Goal: Communication & Community: Answer question/provide support

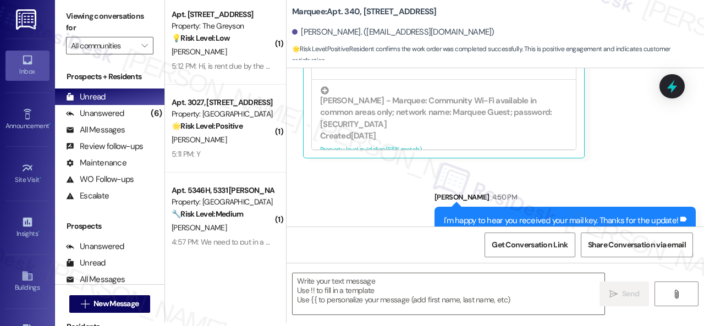
scroll to position [388, 0]
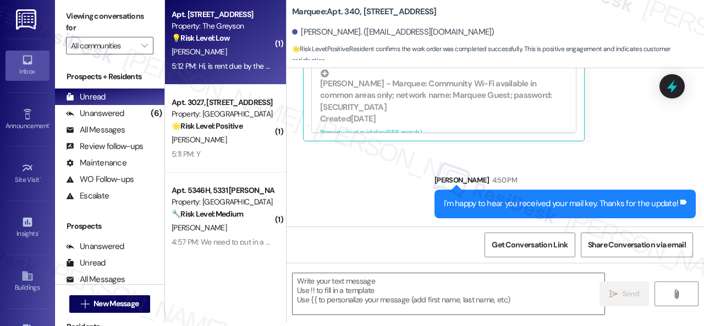
click at [232, 51] on div "[PERSON_NAME]" at bounding box center [222, 52] width 104 height 14
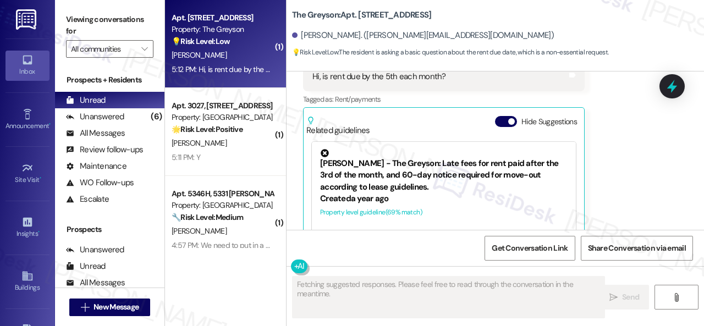
scroll to position [3201, 0]
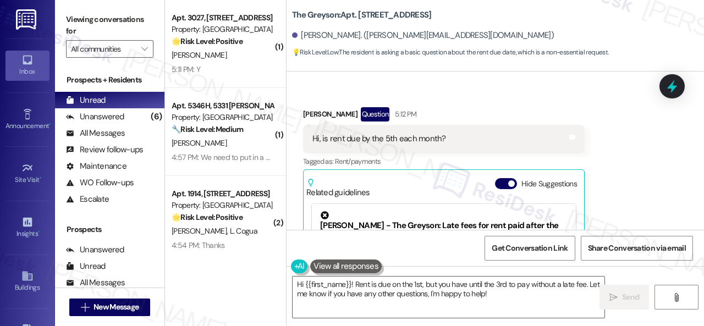
click at [477, 118] on div "[PERSON_NAME] Question 5:12 PM" at bounding box center [444, 116] width 282 height 18
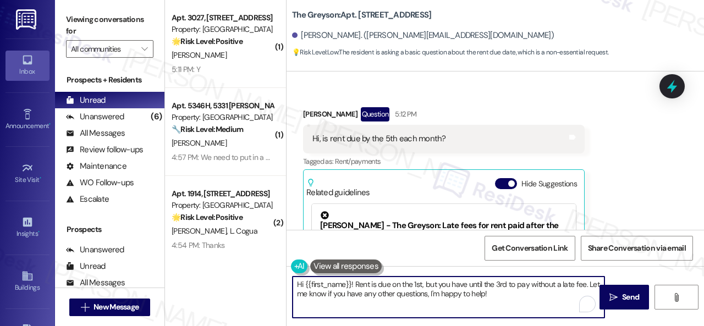
drag, startPoint x: 355, startPoint y: 284, endPoint x: 544, endPoint y: 295, distance: 189.5
click at [544, 295] on textarea "Hi {{first_name}}! Rent is due on the 1st, but you have until the 3rd to pay wi…" at bounding box center [449, 297] width 312 height 41
paste textarea "Please know that rent is due on the 1st, with a grace period until the 5th. On …"
type textarea "Hi {{first_name}}! Please know that rent is due on the 1st, with a grace period…"
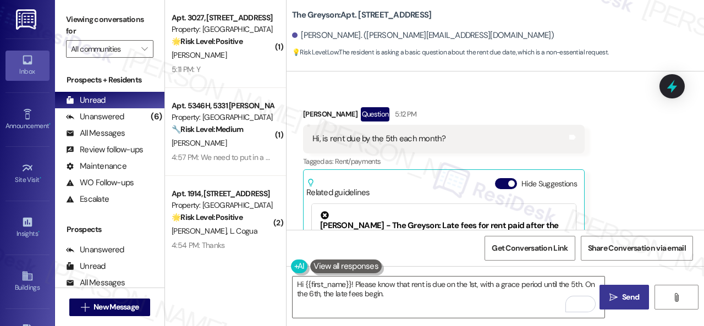
click at [612, 294] on icon "" at bounding box center [613, 297] width 8 height 9
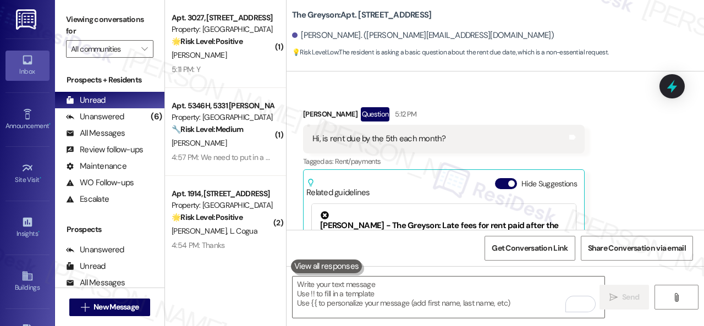
scroll to position [3311, 0]
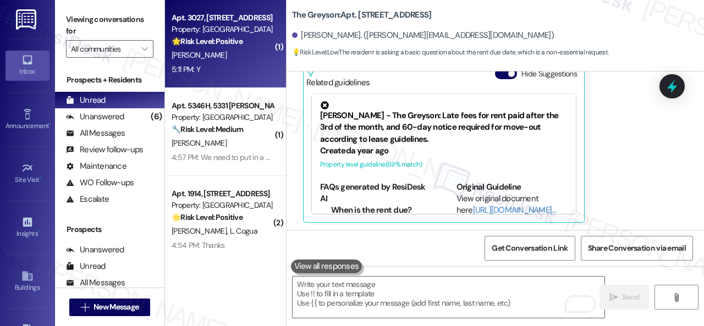
click at [236, 66] on div "5:11 PM: Y 5:11 PM: Y" at bounding box center [222, 70] width 104 height 14
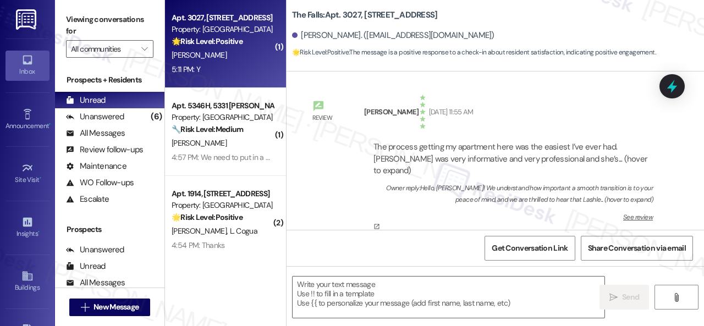
type textarea "Fetching suggested responses. Please feel free to read through the conversation…"
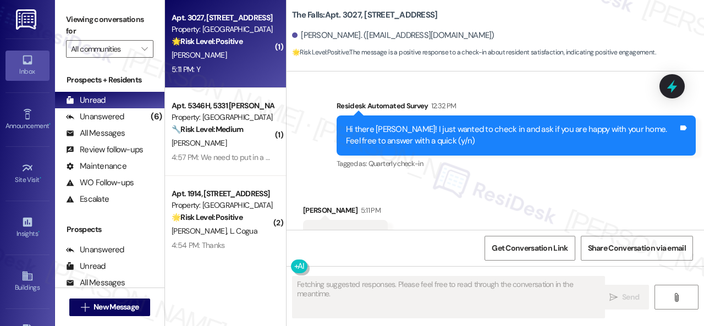
scroll to position [542, 0]
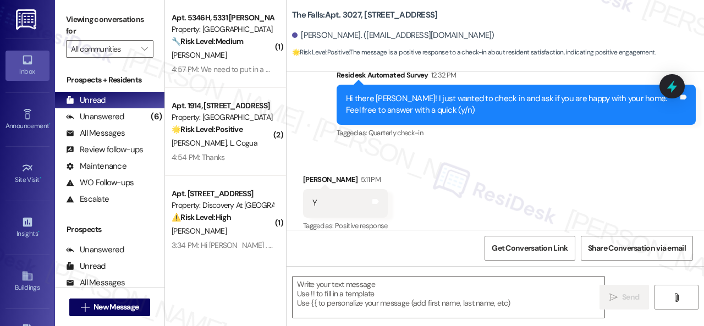
click at [311, 149] on div "Received via SMS [PERSON_NAME] 5:11 PM Y Tags and notes Tagged as: Positive res…" at bounding box center [495, 195] width 417 height 93
click at [362, 291] on textarea at bounding box center [449, 297] width 312 height 41
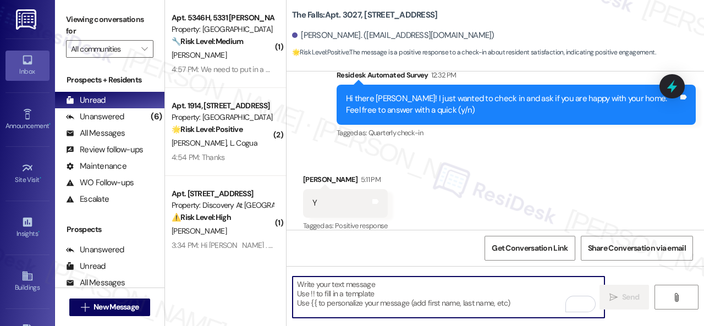
paste textarea "I'm glad you are satisfied with your home. Have you written a review for us bef…"
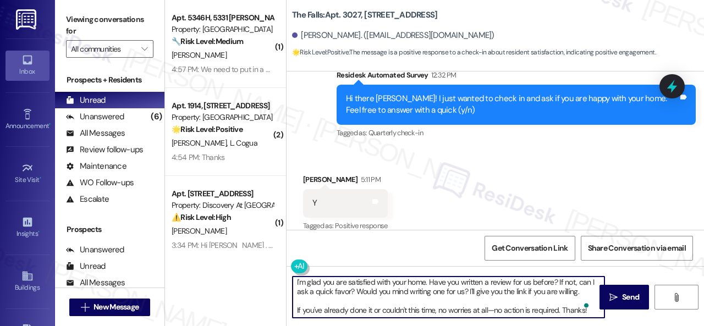
scroll to position [0, 0]
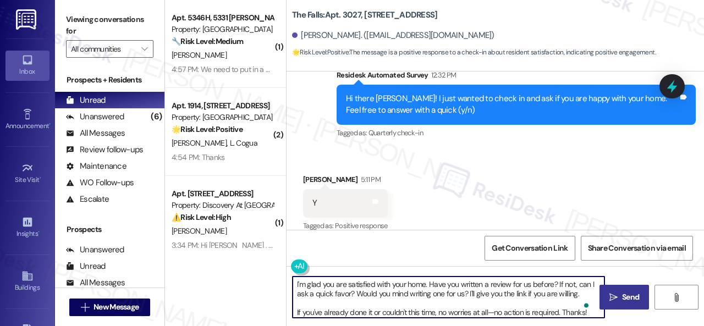
type textarea "I'm glad you are satisfied with your home. Have you written a review for us bef…"
click at [624, 296] on span "Send" at bounding box center [630, 297] width 17 height 12
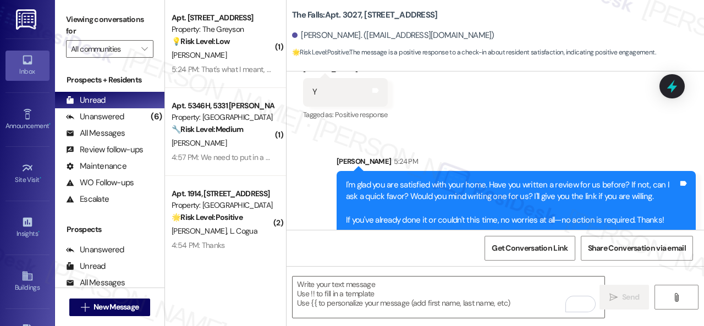
scroll to position [655, 0]
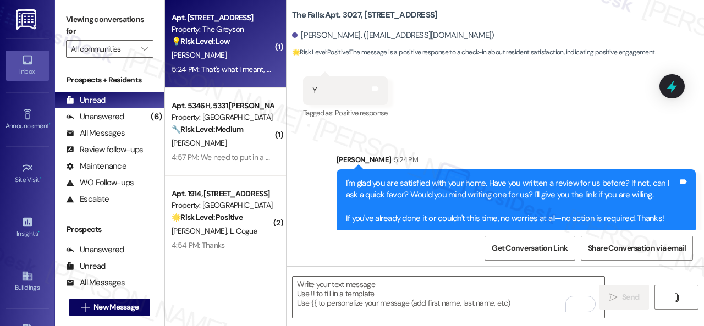
click at [229, 60] on div "[PERSON_NAME]" at bounding box center [222, 55] width 104 height 14
type textarea "Fetching suggested responses. Please feel free to read through the conversation…"
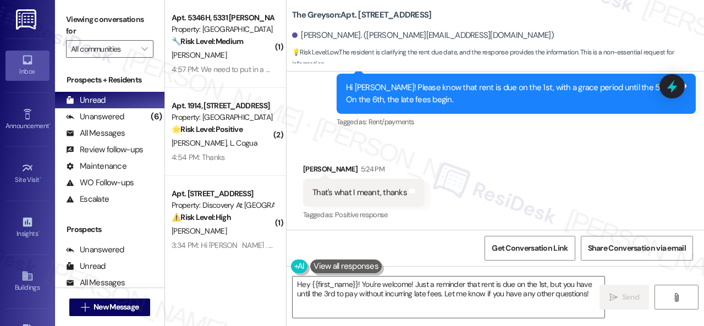
scroll to position [3379, 0]
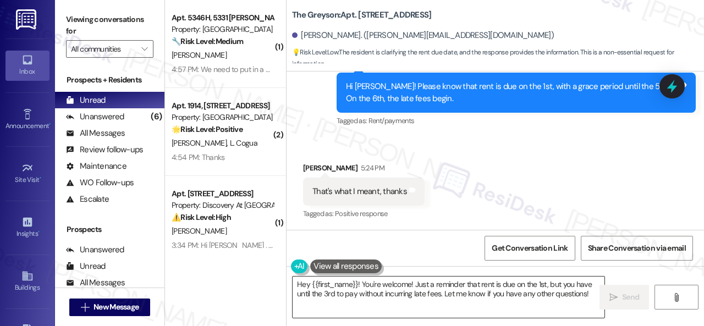
click at [365, 296] on textarea "Hey {{first_name}}! You're welcome! Just a reminder that rent is due on the 1st…" at bounding box center [449, 297] width 312 height 41
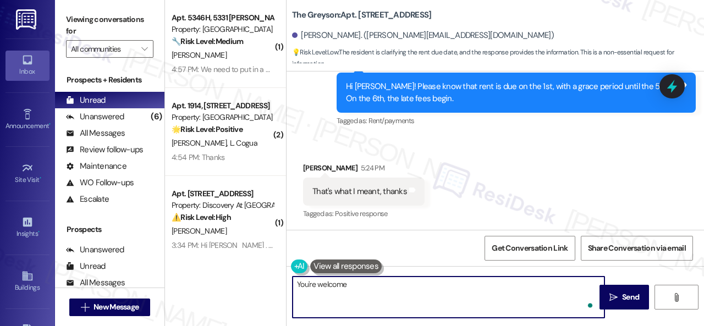
type textarea "You're welcome."
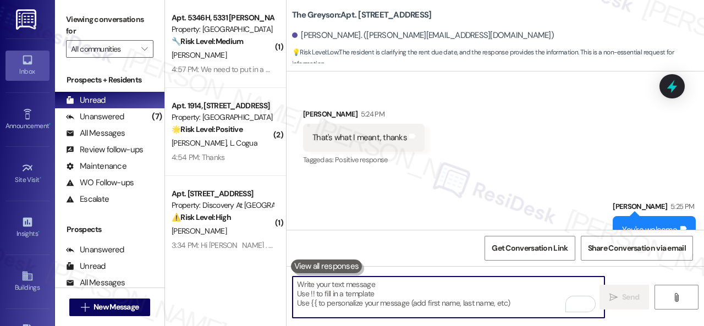
scroll to position [3455, 0]
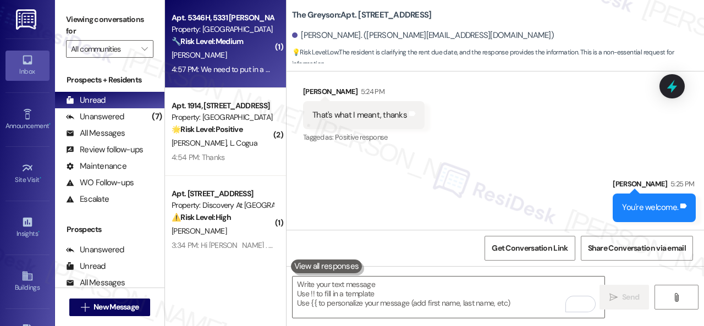
click at [244, 56] on div "[PERSON_NAME]" at bounding box center [222, 55] width 104 height 14
type textarea "Fetching suggested responses. Please feel free to read through the conversation…"
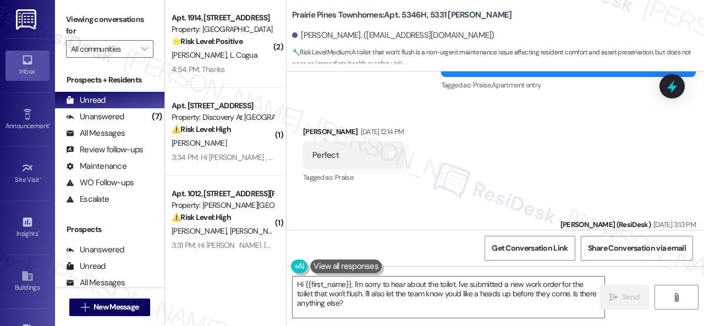
scroll to position [6672, 0]
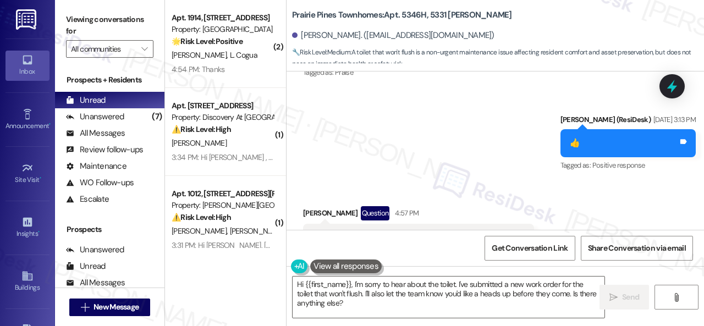
click at [519, 181] on div "Received via SMS [PERSON_NAME] Question 4:57 PM We need to put in a call for a …" at bounding box center [495, 228] width 417 height 95
drag, startPoint x: 417, startPoint y: 294, endPoint x: 456, endPoint y: 293, distance: 39.6
click at [417, 294] on textarea "Hi {{first_name}}, I'm sorry to hear about the toilet. I've submitted a new wor…" at bounding box center [449, 297] width 312 height 41
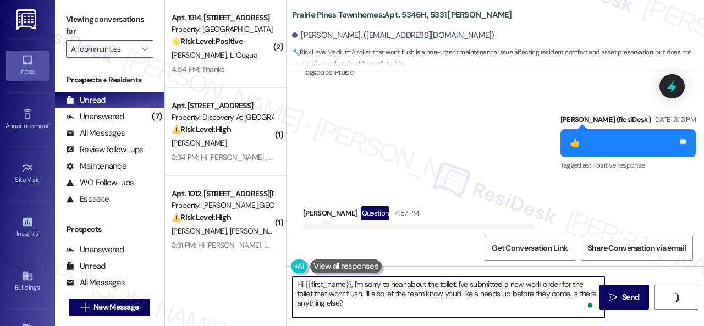
drag, startPoint x: 459, startPoint y: 286, endPoint x: 464, endPoint y: 313, distance: 27.5
click at [464, 313] on textarea "Hi {{first_name}}, I'm sorry to hear about the toilet. I've submitted a new wor…" at bounding box center [449, 297] width 312 height 41
paste textarea "s there already a work order for the issue? If so, may I have the work order nu…"
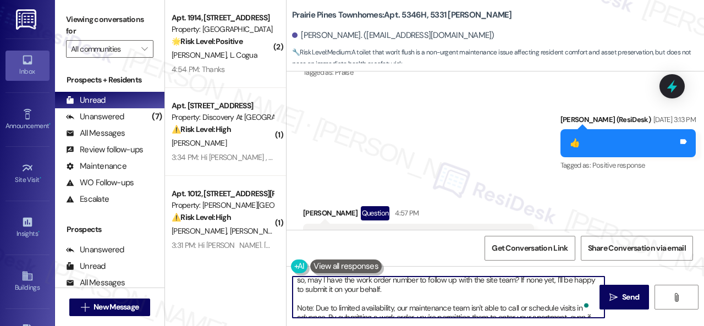
scroll to position [0, 0]
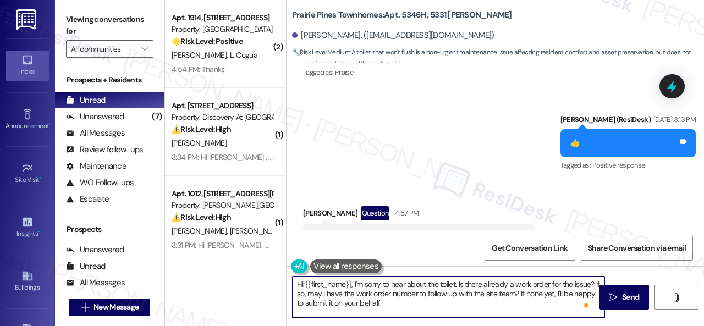
click at [426, 305] on textarea "Hi {{first_name}}, I'm sorry to hear about the toilet. Is there already a work …" at bounding box center [449, 297] width 312 height 41
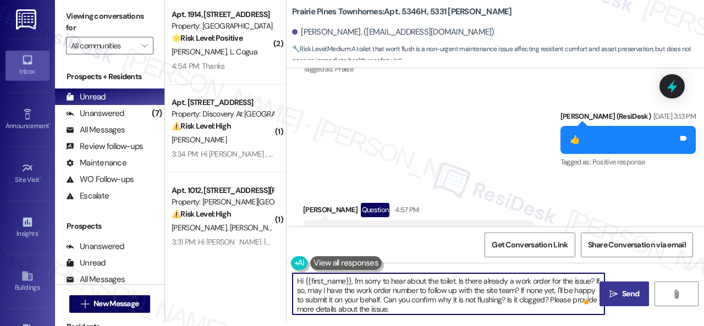
type textarea "Hi {{first_name}}, I'm sorry to hear about the toilet. Is there already a work …"
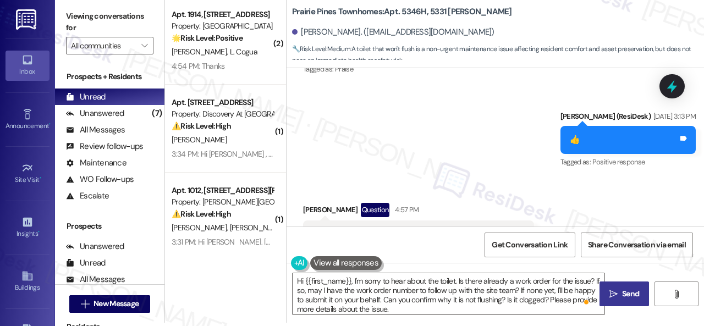
click at [614, 296] on icon "" at bounding box center [613, 294] width 8 height 9
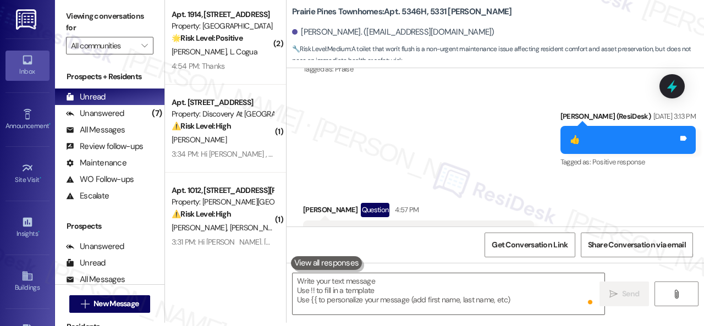
scroll to position [6671, 0]
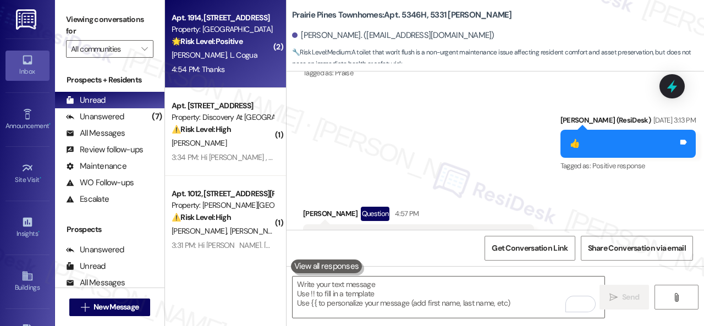
click at [255, 51] on div "[PERSON_NAME] [PERSON_NAME]" at bounding box center [222, 55] width 104 height 14
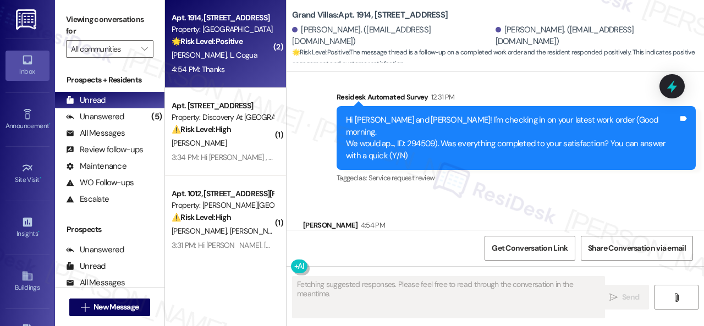
scroll to position [6585, 0]
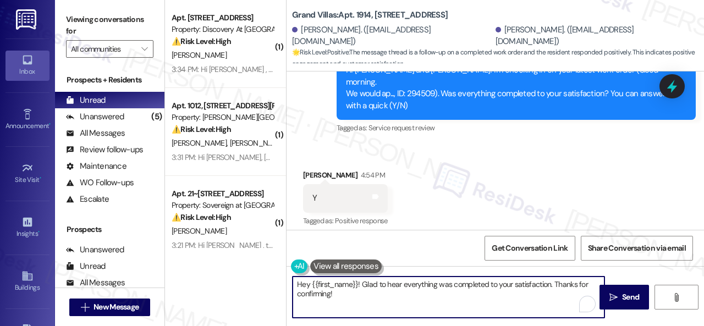
drag, startPoint x: 334, startPoint y: 293, endPoint x: 260, endPoint y: 269, distance: 78.3
click at [260, 269] on div "( 1 ) Apt. [STREET_ADDRESS] Property: Discovery At [GEOGRAPHIC_DATA] ⚠️ Risk Le…" at bounding box center [434, 163] width 539 height 326
paste textarea "We're glad to hear everything’s taken care of. If your experience at {{property…"
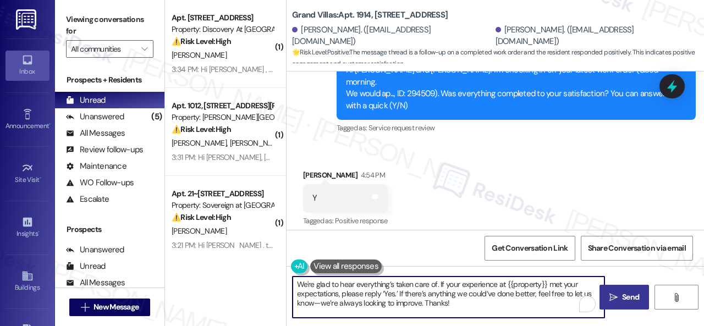
type textarea "We're glad to hear everything’s taken care of. If your experience at {{property…"
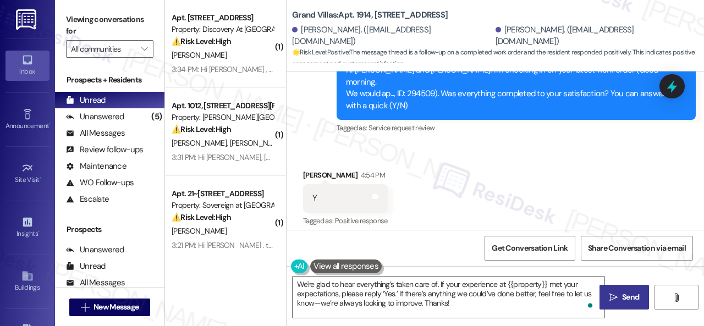
click at [622, 301] on span "Send" at bounding box center [630, 297] width 17 height 12
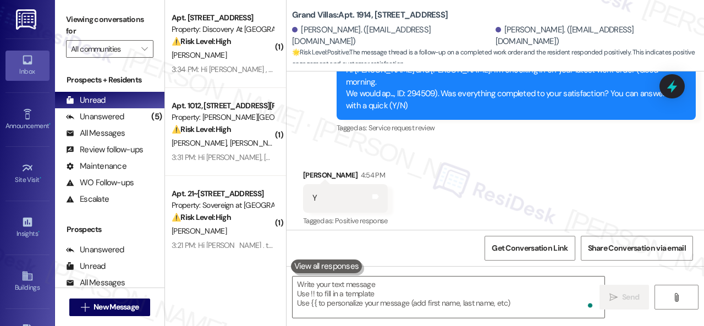
scroll to position [6685, 0]
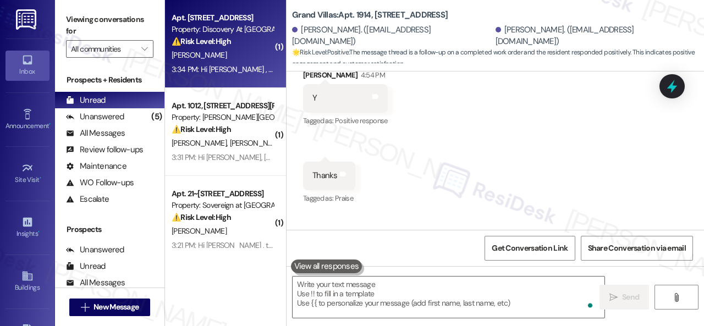
click at [214, 56] on div "[PERSON_NAME]" at bounding box center [222, 55] width 104 height 14
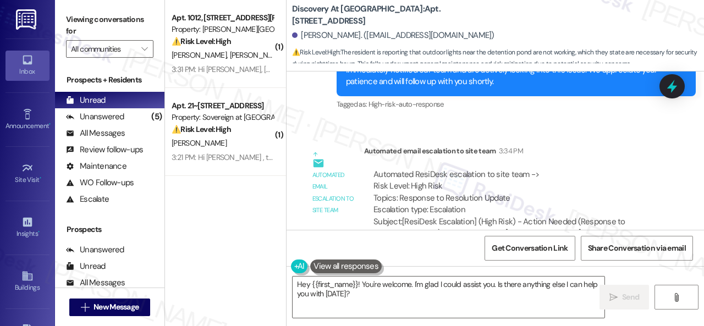
scroll to position [6265, 0]
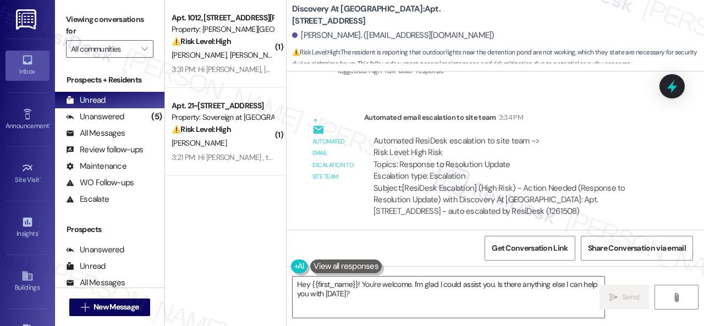
click at [237, 261] on div "( 1 ) Apt. 1012, [STREET_ADDRESS][PERSON_NAME] Property: [PERSON_NAME] Ranch ⚠️…" at bounding box center [434, 163] width 539 height 326
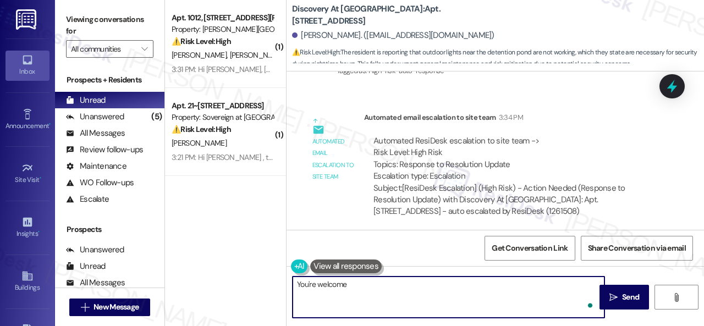
type textarea "You're welcome!"
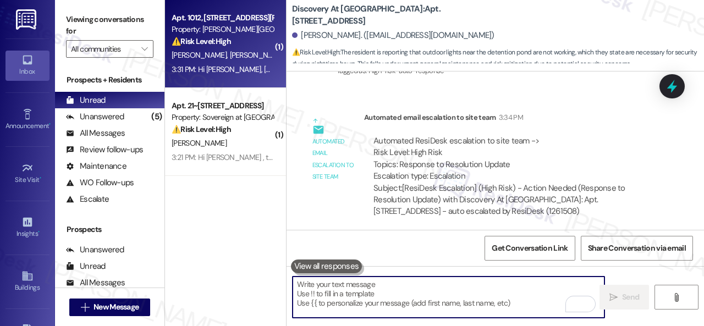
scroll to position [6000, 0]
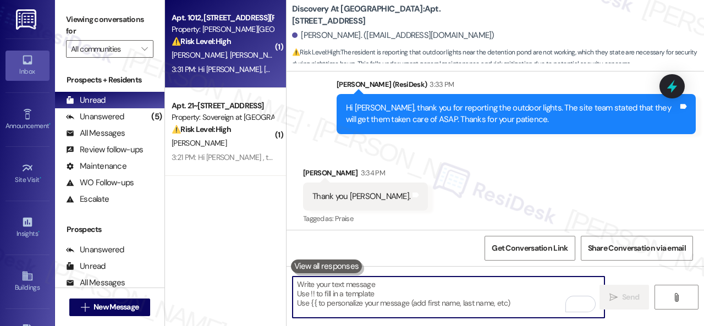
click at [244, 48] on div "Apt. 1012, [STREET_ADDRESS][PERSON_NAME] Property: [PERSON_NAME] Ranch ⚠️ Risk …" at bounding box center [222, 29] width 104 height 37
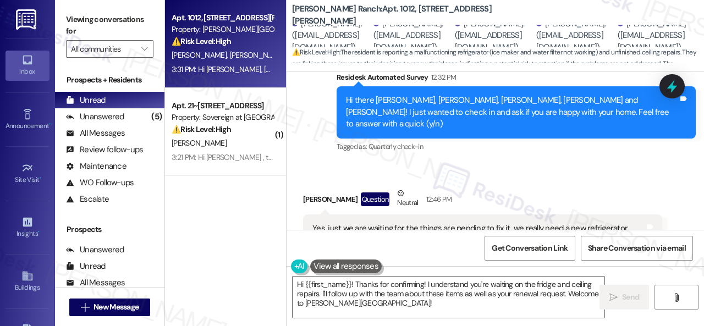
scroll to position [8661, 0]
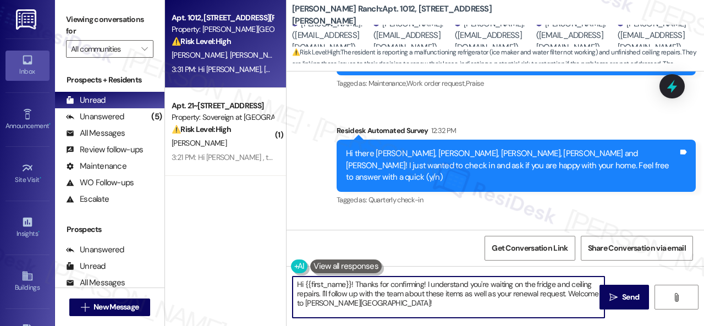
drag, startPoint x: 378, startPoint y: 306, endPoint x: 207, endPoint y: 256, distance: 178.7
click at [207, 257] on div "Apt. 1012, [STREET_ADDRESS][PERSON_NAME] Property: [PERSON_NAME] Ranch ⚠️ Risk …" at bounding box center [434, 163] width 539 height 326
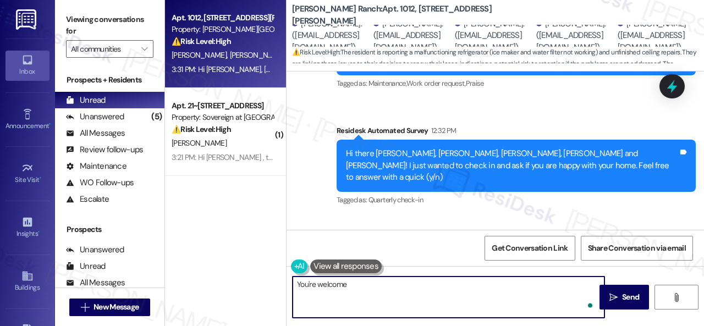
type textarea "You're welcome!"
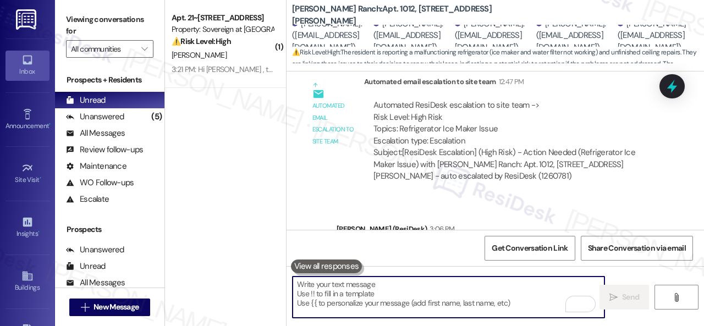
scroll to position [9166, 0]
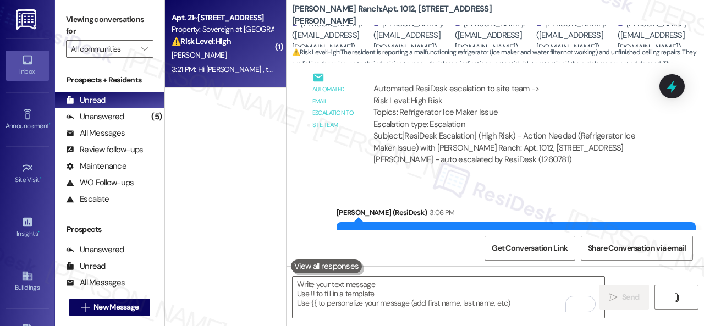
click at [224, 65] on div "3:21 PM: Hi [PERSON_NAME] , thank you for bringing this important matter to our…" at bounding box center [536, 69] width 729 height 10
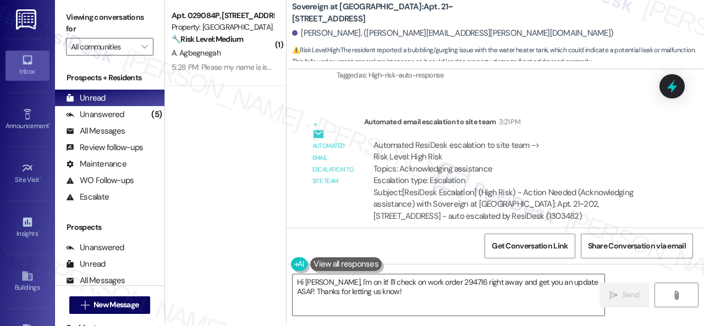
scroll to position [3, 0]
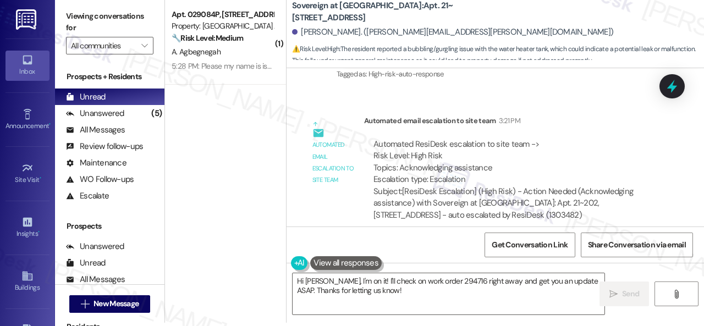
drag, startPoint x: 388, startPoint y: 288, endPoint x: 184, endPoint y: 212, distance: 217.9
click at [197, 225] on div "( 1 ) Apt. 029084P, [STREET_ADDRESS][PERSON_NAME] Property: [GEOGRAPHIC_DATA] A…" at bounding box center [434, 160] width 539 height 326
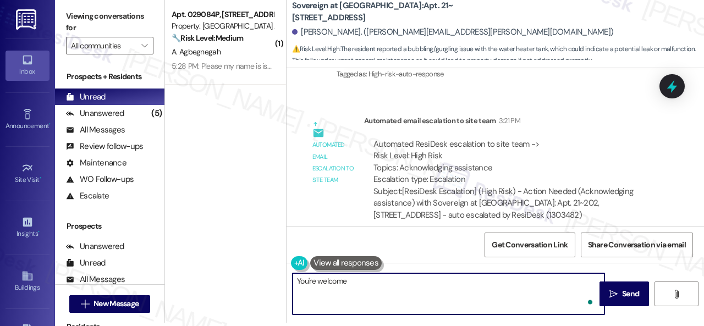
type textarea "You're welcome!"
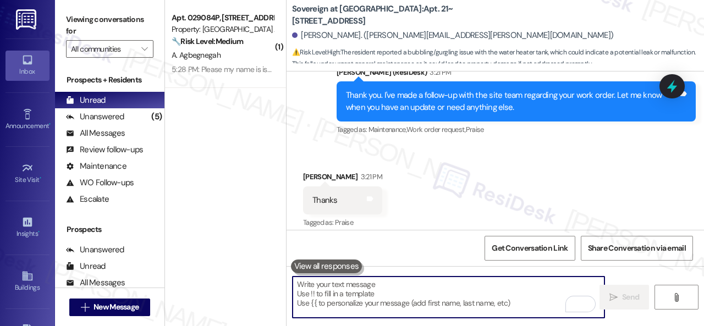
scroll to position [5537, 0]
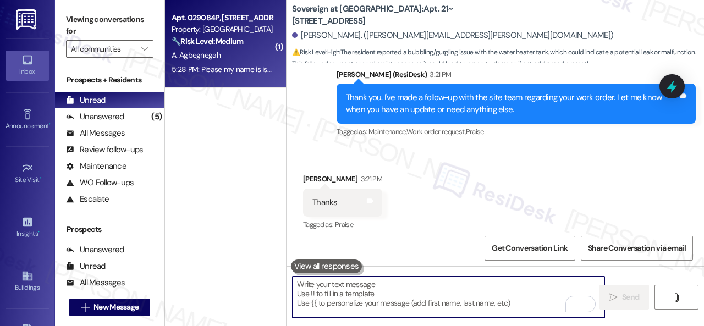
click at [252, 56] on div "A. Agbegnegah" at bounding box center [222, 55] width 104 height 14
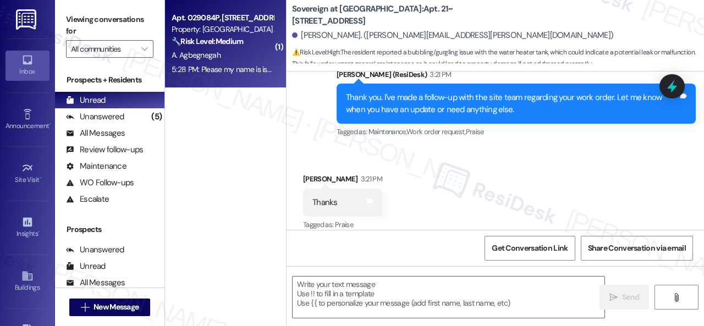
type textarea "Fetching suggested responses. Please feel free to read through the conversation…"
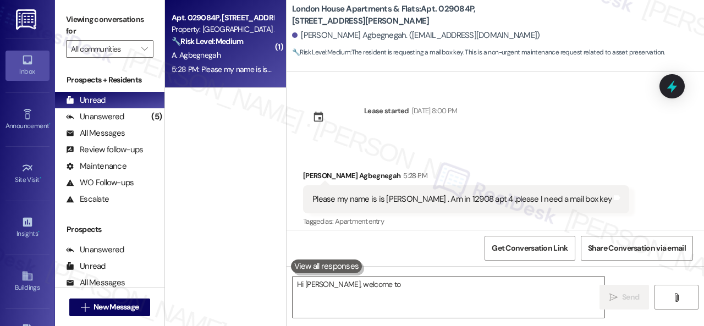
scroll to position [8, 0]
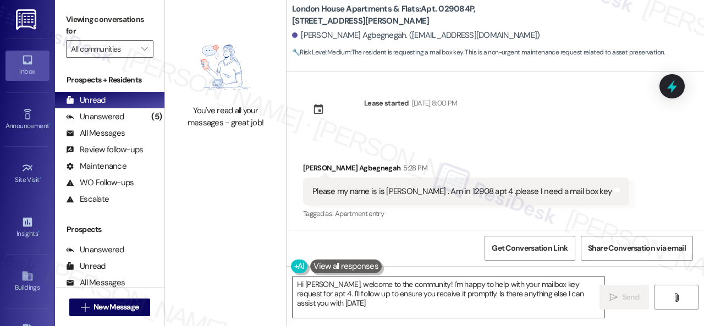
type textarea "Hi [PERSON_NAME], welcome to the community! I'm happy to help with your mailbox…"
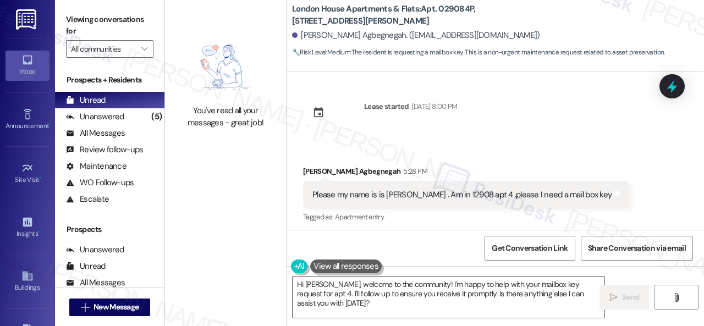
scroll to position [9, 0]
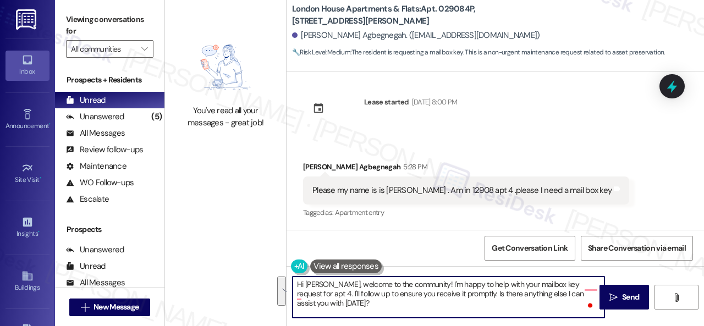
drag, startPoint x: 572, startPoint y: 285, endPoint x: 565, endPoint y: 303, distance: 19.5
click at [565, 303] on textarea "Hi [PERSON_NAME], welcome to the community! I'm happy to help with your mailbox…" at bounding box center [449, 297] width 312 height 41
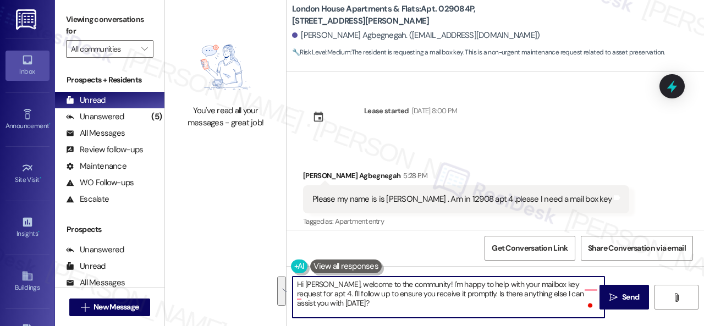
scroll to position [9, 0]
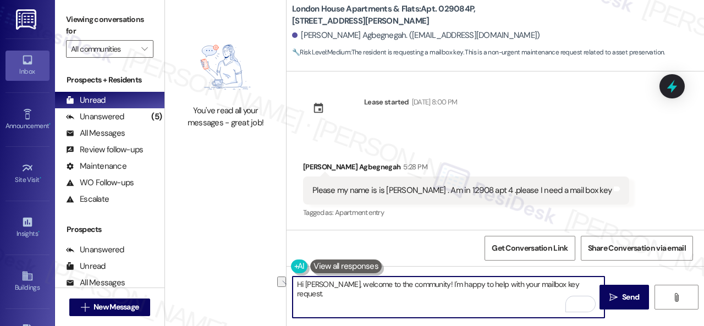
drag, startPoint x: 329, startPoint y: 286, endPoint x: 416, endPoint y: 283, distance: 86.4
click at [416, 283] on textarea "Hi [PERSON_NAME], welcome to the community! I'm happy to help with your mailbox…" at bounding box center [449, 297] width 312 height 41
click at [505, 285] on textarea "Hi [PERSON_NAME]! I'm happy to help with your mailbox key request." at bounding box center [449, 297] width 312 height 41
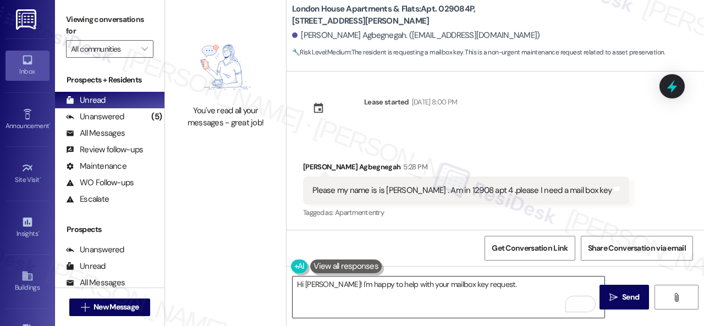
click at [537, 286] on textarea "Hi [PERSON_NAME]! I'm happy to help with your mailbox key request." at bounding box center [449, 297] width 312 height 41
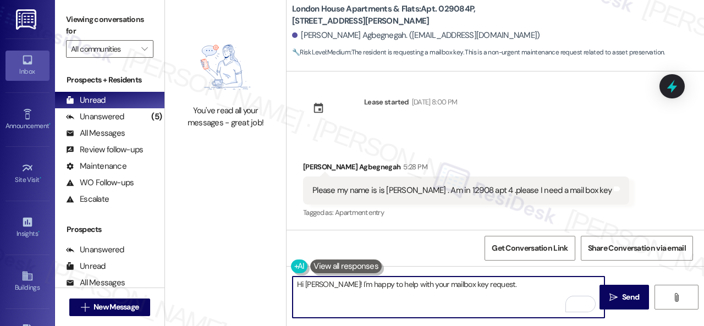
paste textarea "to the site team and get back to you as soon as I receive a response. I appreci…"
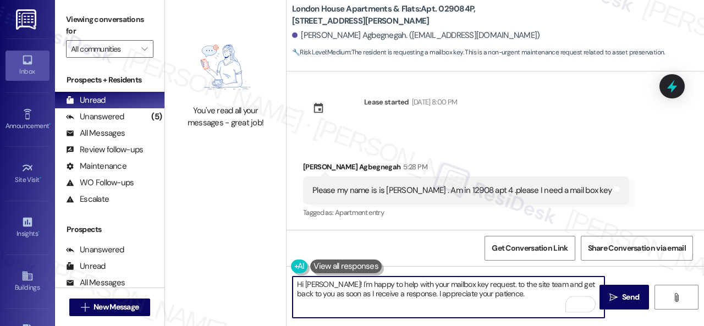
click at [483, 284] on textarea "Hi [PERSON_NAME]! I'm happy to help with your mailbox key request. to the site …" at bounding box center [449, 297] width 312 height 41
click at [548, 291] on textarea "Hi [PERSON_NAME]! I'm happy to help with your mailbox key request. I will forwa…" at bounding box center [449, 297] width 312 height 41
type textarea "Hi [PERSON_NAME]! I'm happy to help with your mailbox key request. I will forwa…"
click at [623, 300] on span "Send" at bounding box center [630, 297] width 17 height 12
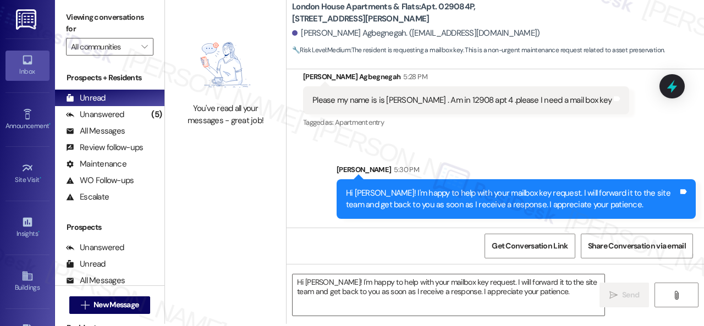
scroll to position [3, 0]
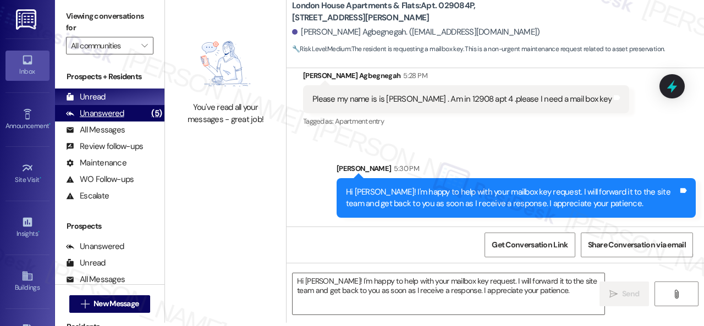
click at [102, 114] on div "Unanswered" at bounding box center [95, 114] width 58 height 12
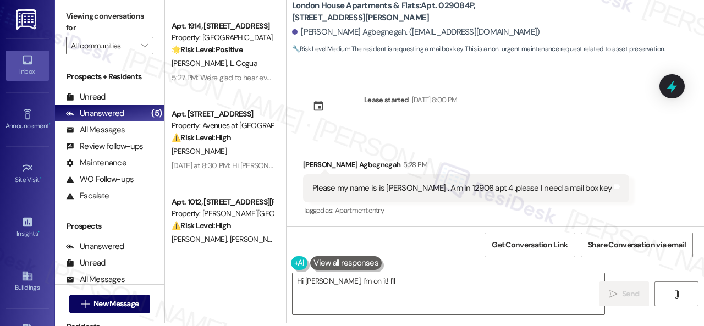
scroll to position [0, 0]
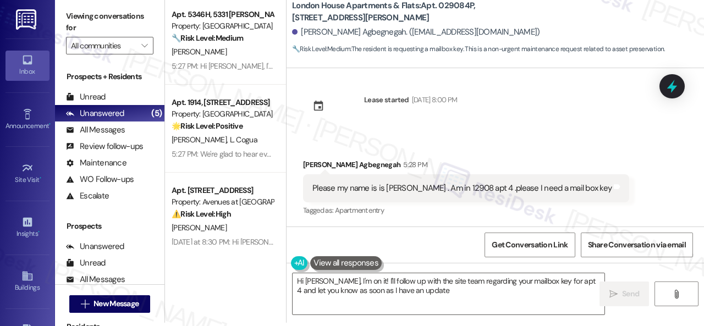
type textarea "Hi Angela, I'm on it! I'll follow up with the site team regarding your mailbox …"
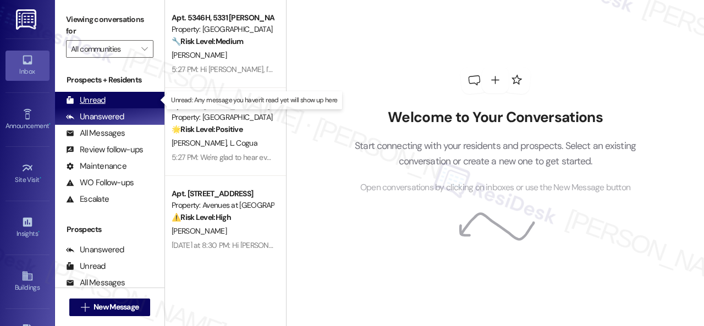
click at [94, 97] on div "Unread" at bounding box center [86, 101] width 40 height 12
